Goal: Navigation & Orientation: Find specific page/section

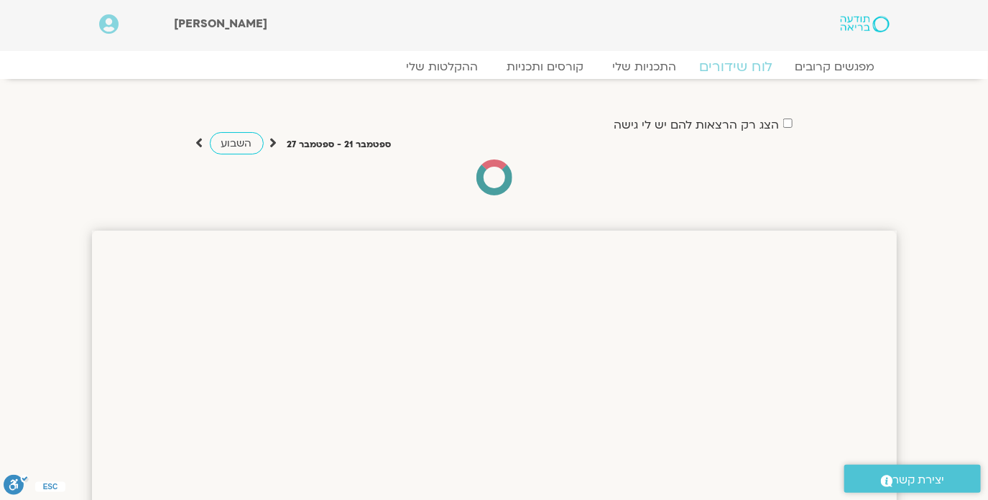
click at [733, 68] on link "לוח שידורים" at bounding box center [736, 66] width 108 height 17
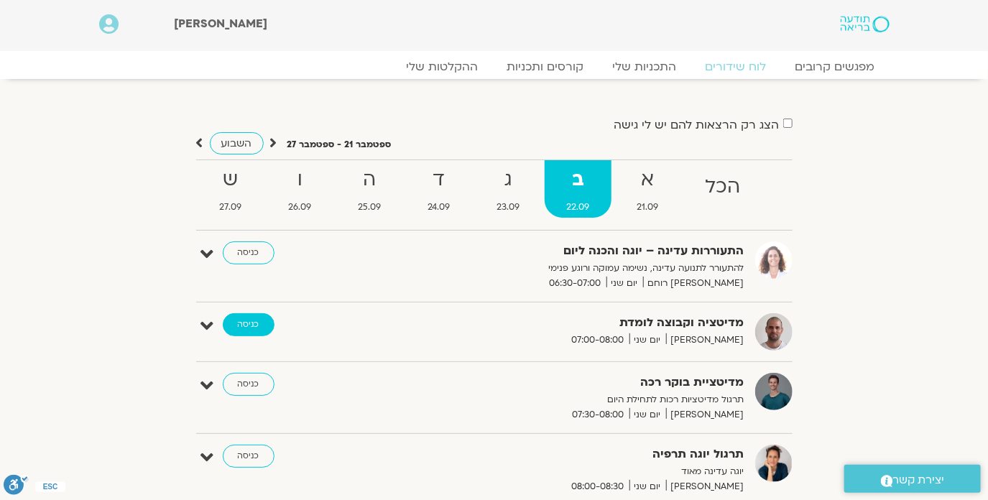
click at [248, 322] on link "כניסה" at bounding box center [249, 324] width 52 height 23
